Goal: Task Accomplishment & Management: Manage account settings

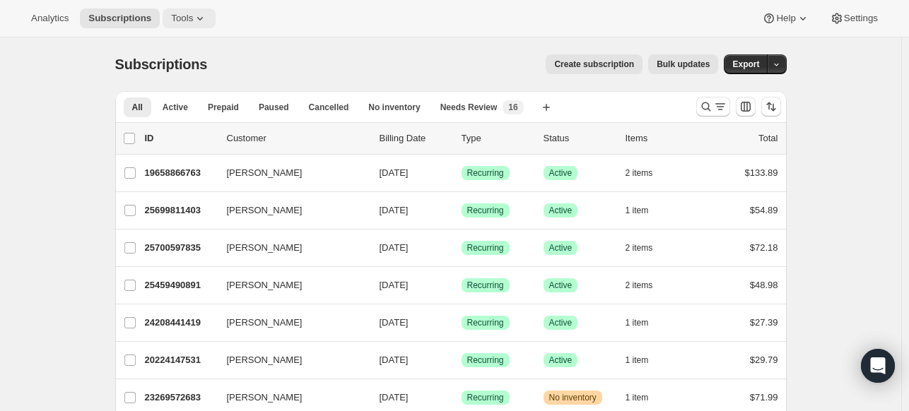
click at [183, 28] on button "Tools" at bounding box center [189, 18] width 53 height 20
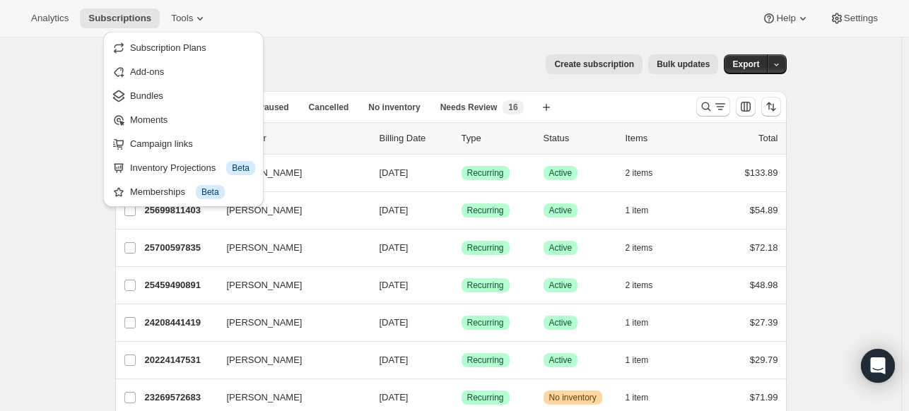
click at [161, 99] on span "Bundles" at bounding box center [146, 95] width 33 height 11
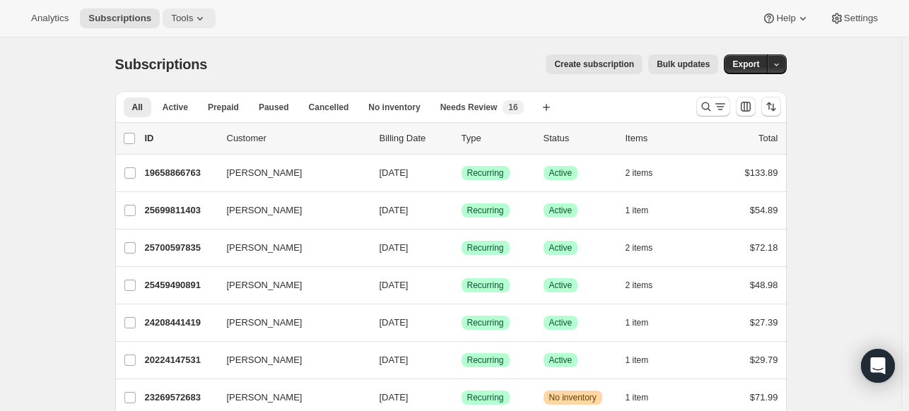
click at [193, 21] on icon at bounding box center [200, 18] width 14 height 14
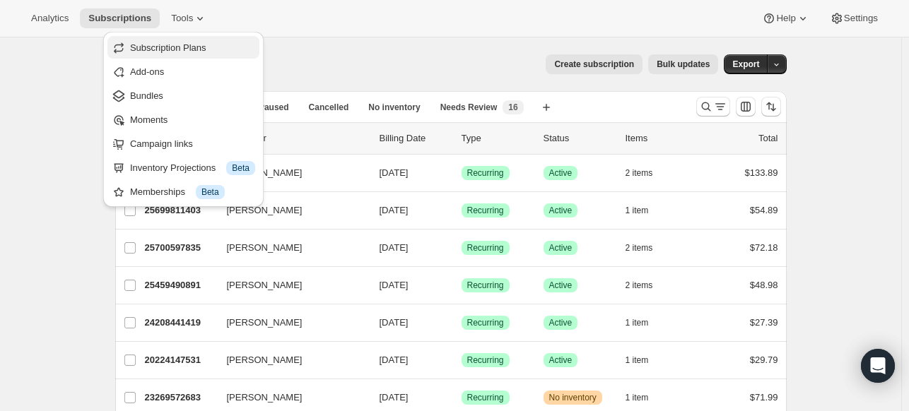
click at [188, 37] on button "Subscription Plans" at bounding box center [183, 47] width 152 height 23
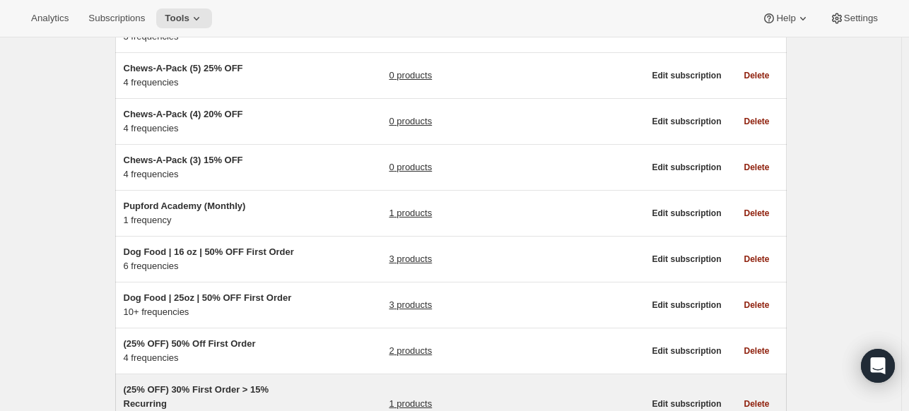
scroll to position [82, 0]
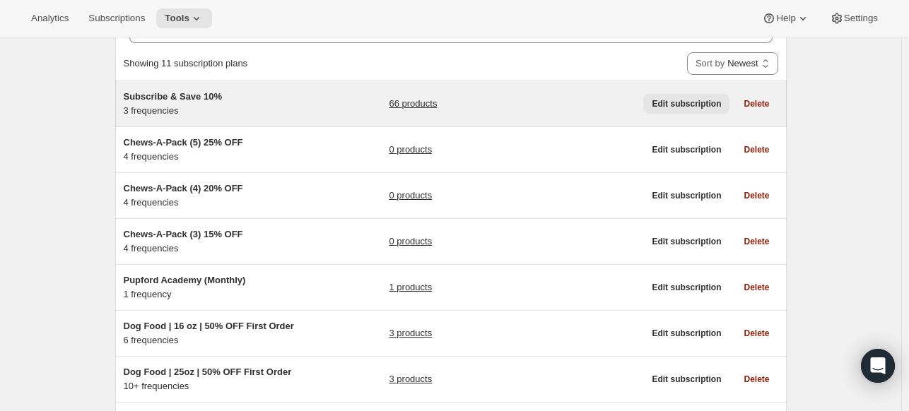
click at [704, 105] on span "Edit subscription" at bounding box center [685, 103] width 69 height 11
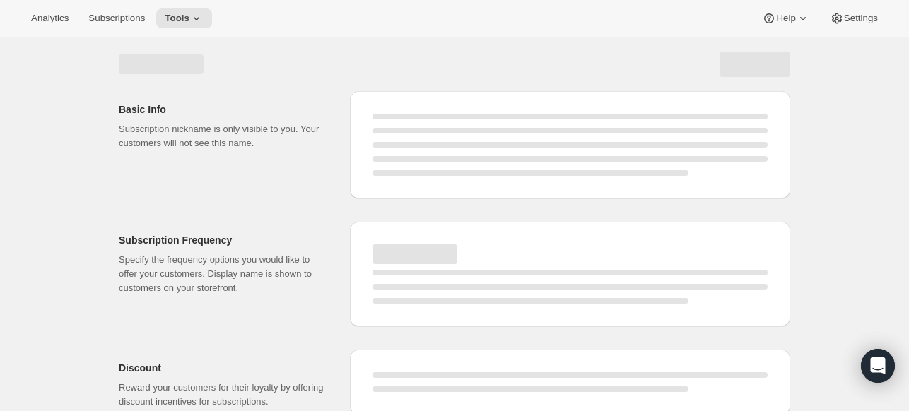
select select "WEEK"
select select "MONTH"
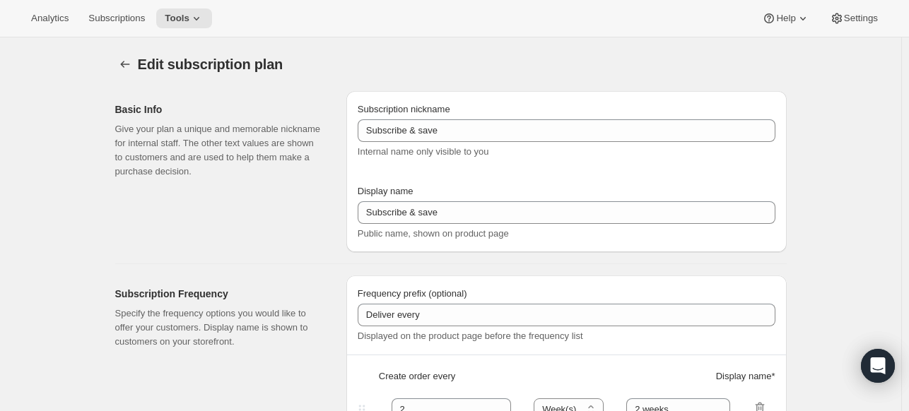
type input "Subscribe & Save 10%"
type input "Subscribe & Save"
type input "10"
select select "MONTH"
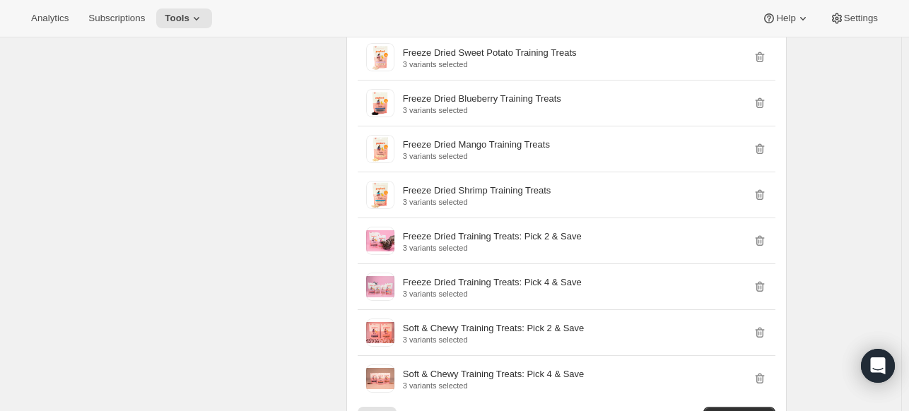
scroll to position [1837, 0]
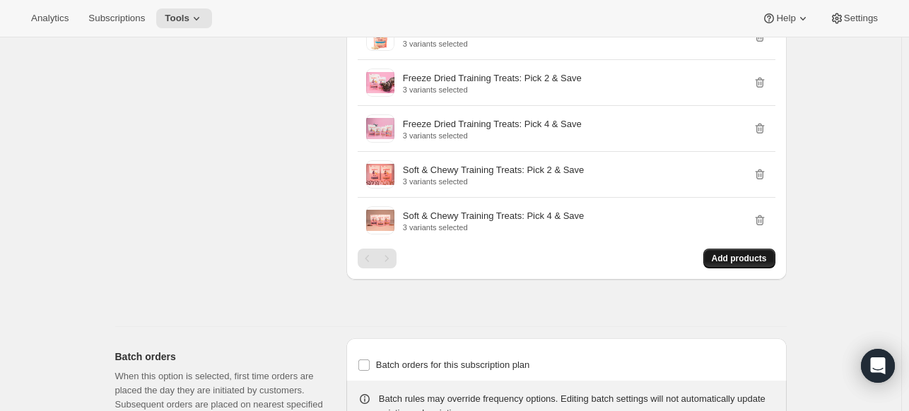
click at [748, 256] on span "Add products" at bounding box center [739, 258] width 55 height 11
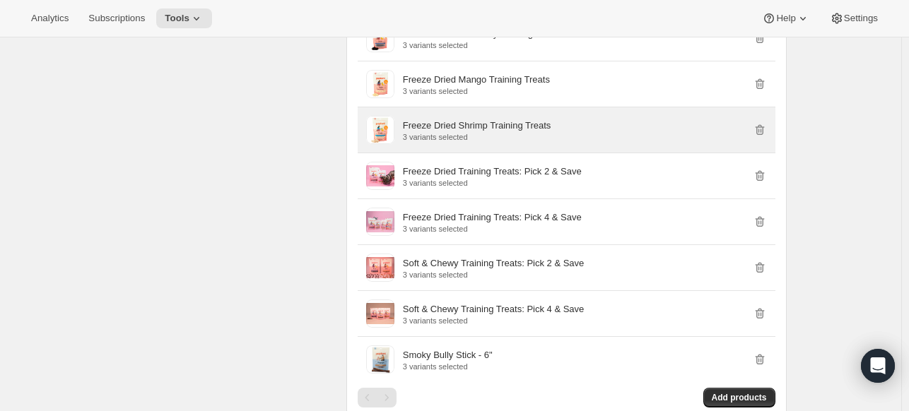
scroll to position [1767, 0]
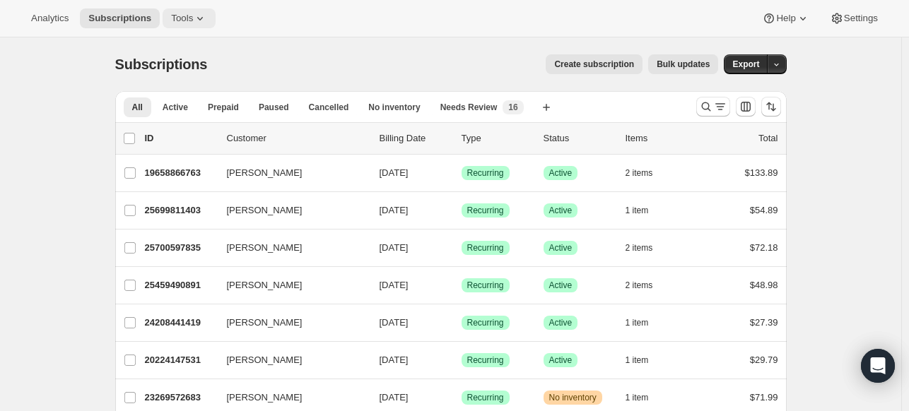
click at [171, 13] on span "Tools" at bounding box center [182, 18] width 22 height 11
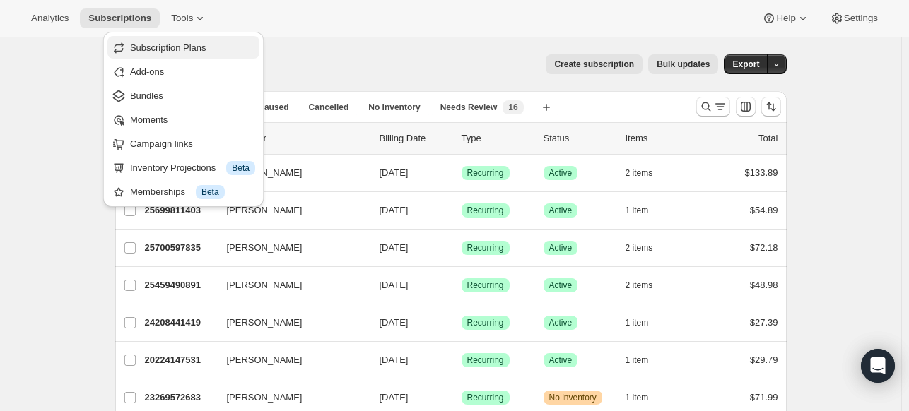
click at [202, 45] on span "Subscription Plans" at bounding box center [168, 47] width 76 height 11
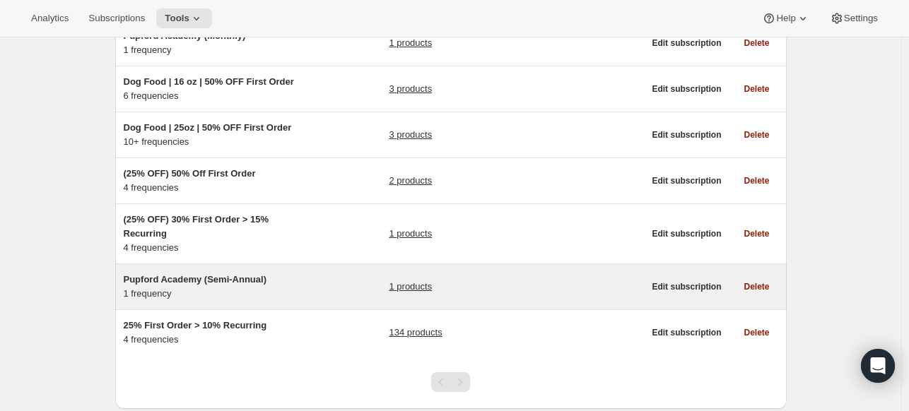
scroll to position [365, 0]
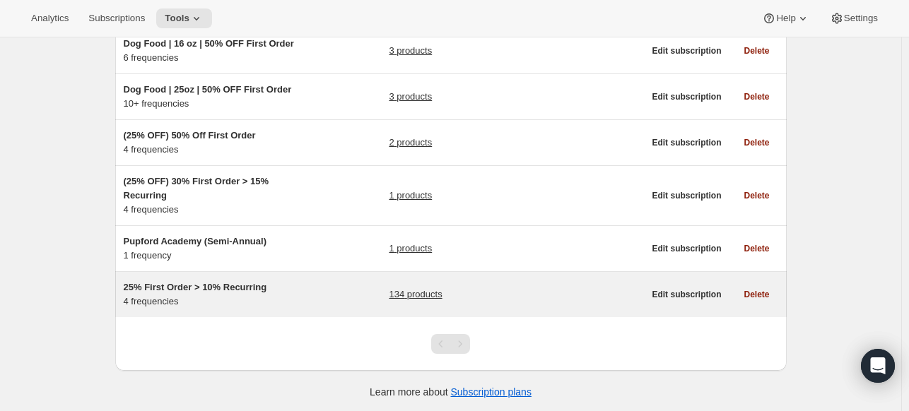
click at [234, 288] on span "25% First Order > 10% Recurring" at bounding box center [195, 287] width 143 height 11
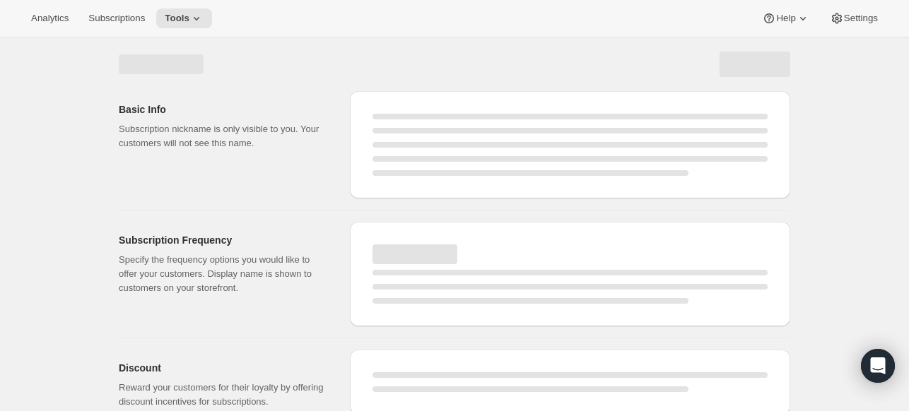
select select "WEEK"
select select "MONTH"
select select "WEEK"
select select "MONTH"
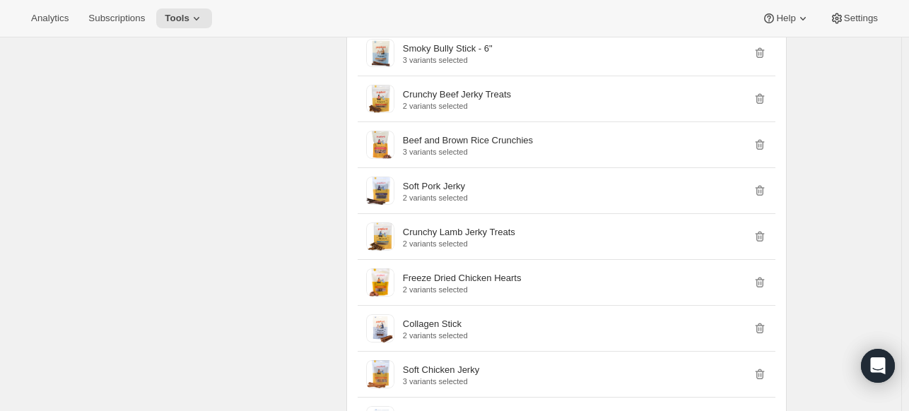
scroll to position [3321, 0]
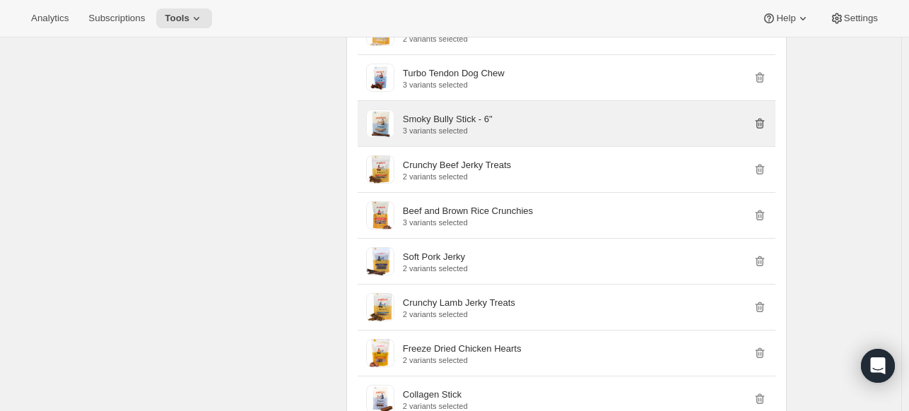
click at [767, 117] on icon "button" at bounding box center [760, 124] width 14 height 14
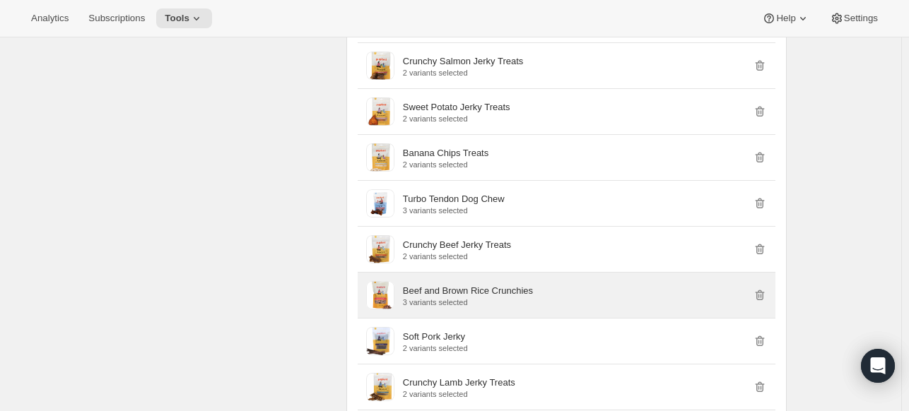
scroll to position [3180, 0]
